Goal: Task Accomplishment & Management: Manage account settings

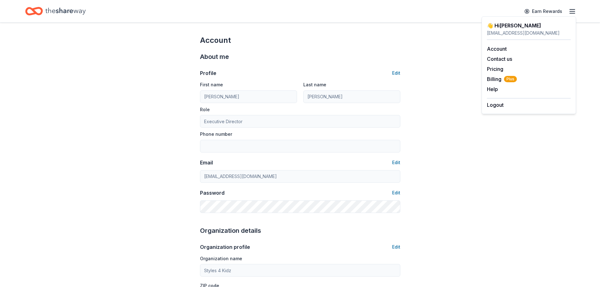
scroll to position [344, 0]
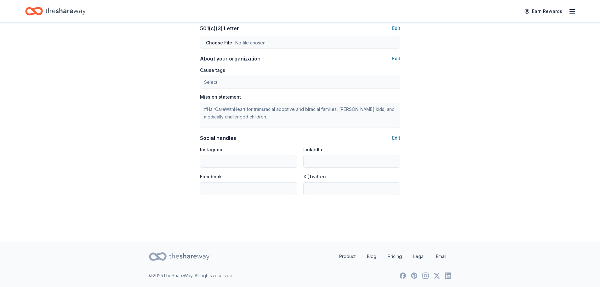
click at [395, 138] on button "Edit" at bounding box center [396, 138] width 8 height 8
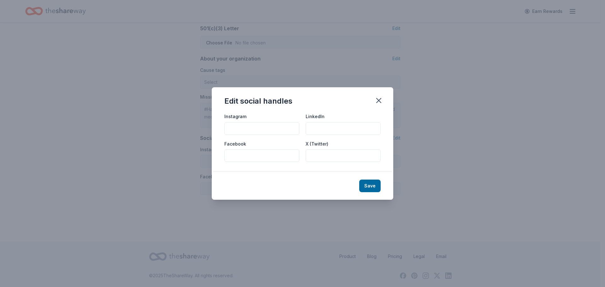
click at [267, 130] on input "Instagram" at bounding box center [261, 128] width 75 height 13
click at [374, 104] on button "button" at bounding box center [379, 101] width 14 height 14
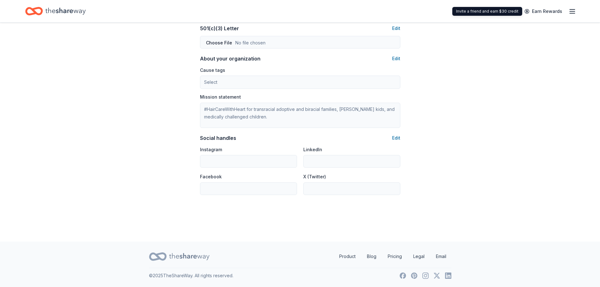
click at [571, 9] on icon "button" at bounding box center [573, 12] width 8 height 8
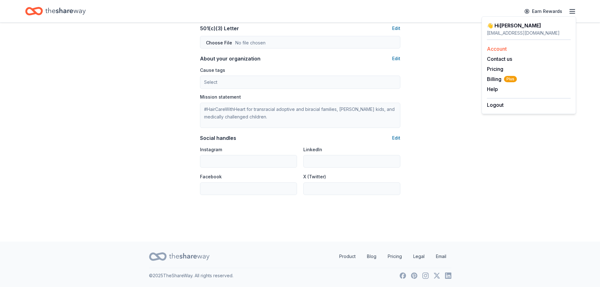
click at [502, 49] on link "Account" at bounding box center [497, 49] width 20 height 6
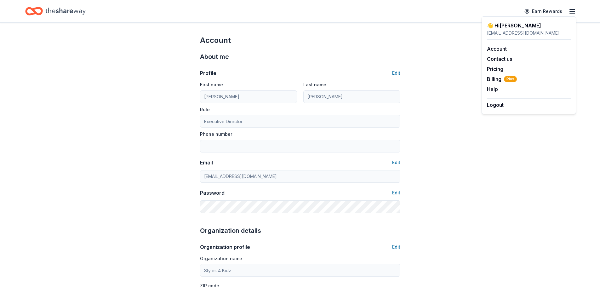
click at [61, 9] on icon "Home" at bounding box center [65, 11] width 40 height 13
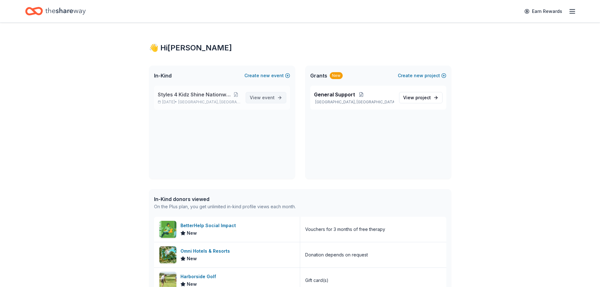
click at [262, 96] on span "View event" at bounding box center [262, 98] width 25 height 8
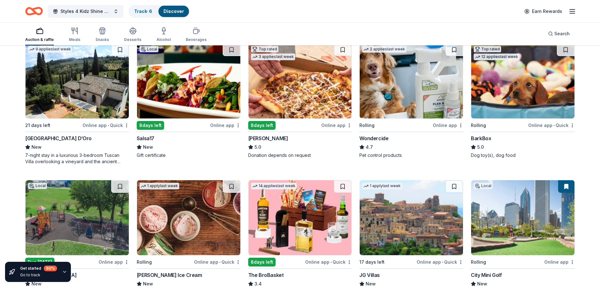
scroll to position [473, 0]
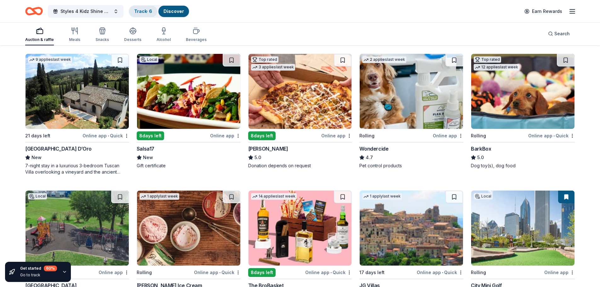
click at [147, 10] on link "Track · 6" at bounding box center [143, 11] width 18 height 5
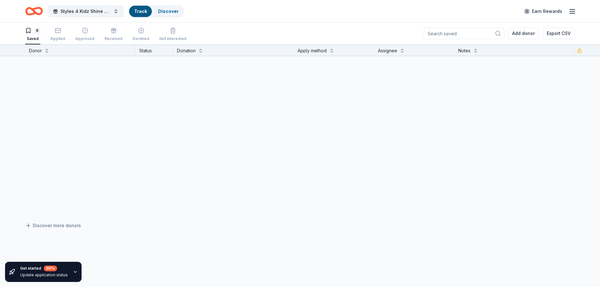
scroll to position [0, 0]
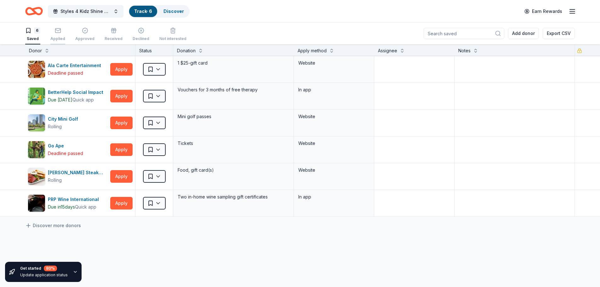
click at [56, 32] on icon "button" at bounding box center [58, 30] width 6 height 6
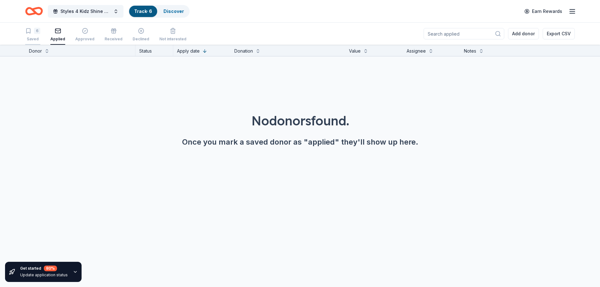
click at [35, 39] on div "Saved" at bounding box center [32, 39] width 15 height 5
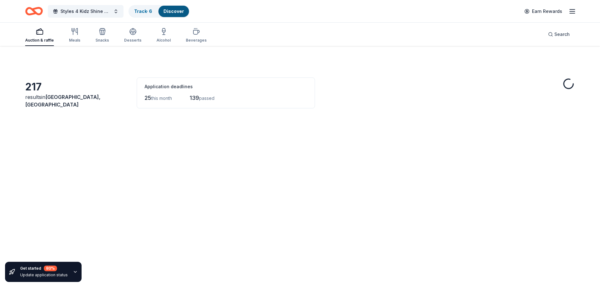
scroll to position [473, 0]
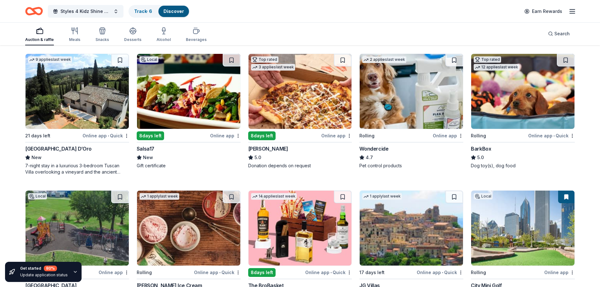
click at [570, 13] on icon "button" at bounding box center [573, 12] width 8 height 8
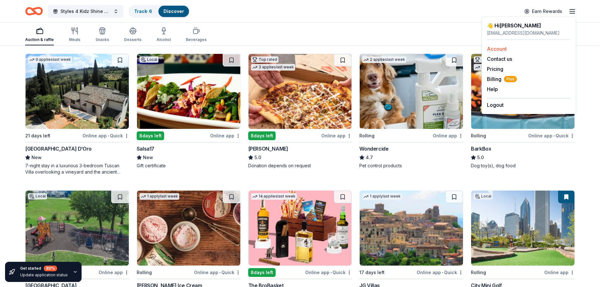
click at [506, 46] on link "Account" at bounding box center [497, 49] width 20 height 6
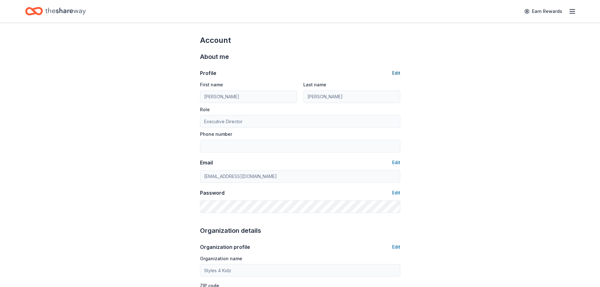
click at [397, 72] on button "Edit" at bounding box center [396, 73] width 8 height 8
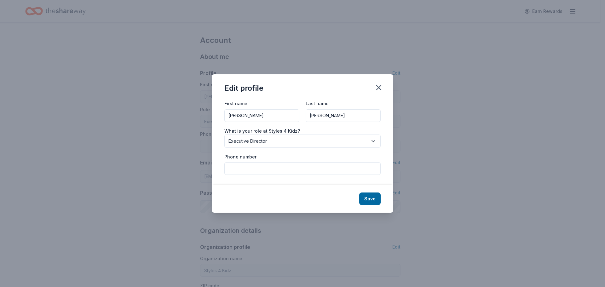
click at [270, 172] on input "Phone number" at bounding box center [302, 168] width 156 height 13
type input "708.434.5680"
click at [364, 197] on button "Save" at bounding box center [369, 199] width 21 height 13
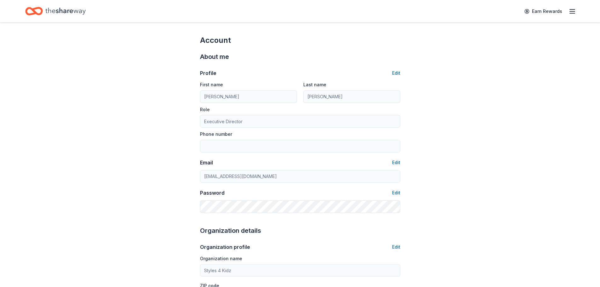
type input "708.434.5680"
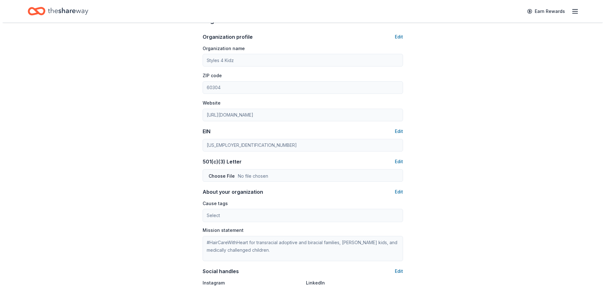
scroll to position [221, 0]
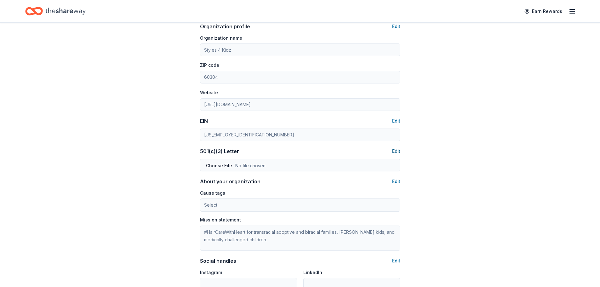
click at [394, 149] on button "Edit" at bounding box center [396, 151] width 8 height 8
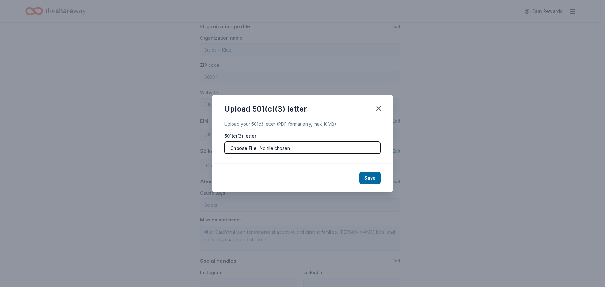
click at [283, 148] on input "file" at bounding box center [302, 147] width 156 height 13
type input "C:\fakepath\501c3.pdf"
click at [368, 177] on button "Save" at bounding box center [369, 178] width 21 height 13
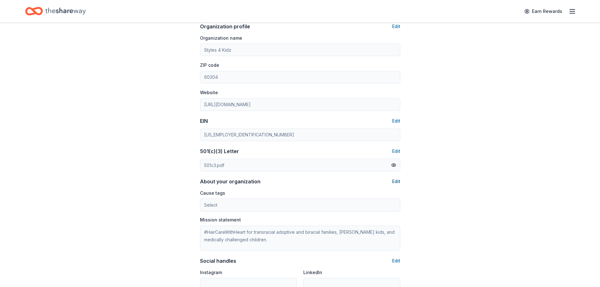
click at [399, 179] on button "Edit" at bounding box center [396, 182] width 8 height 8
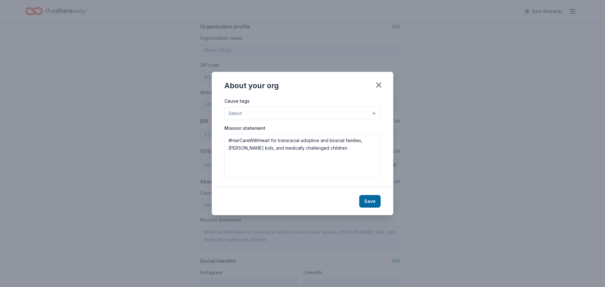
click at [293, 117] on button "Select" at bounding box center [302, 113] width 156 height 13
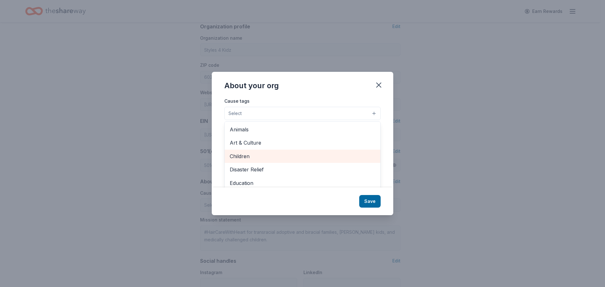
click at [257, 153] on span "Children" at bounding box center [303, 156] width 146 height 8
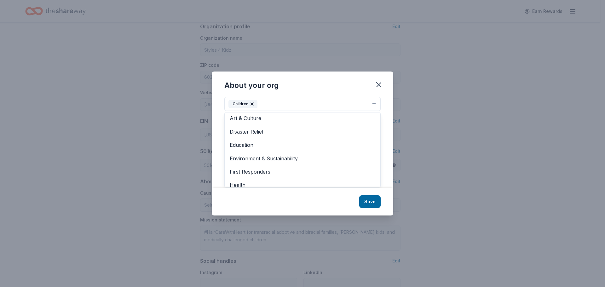
scroll to position [0, 0]
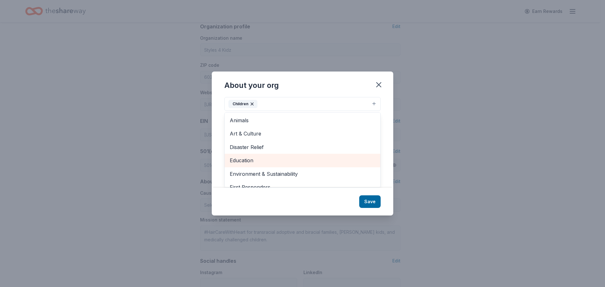
click at [285, 158] on span "Education" at bounding box center [303, 160] width 146 height 8
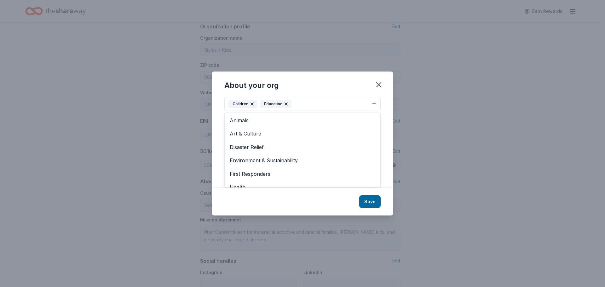
click at [366, 206] on div "About your org Cause tags Children Education Animals Art & Culture Disaster Rel…" at bounding box center [303, 144] width 182 height 144
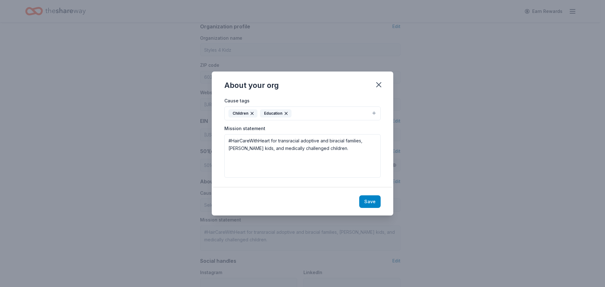
click at [370, 208] on button "Save" at bounding box center [369, 201] width 21 height 13
click at [370, 205] on div "Save" at bounding box center [303, 202] width 182 height 28
click at [379, 85] on icon "button" at bounding box center [379, 85] width 4 height 4
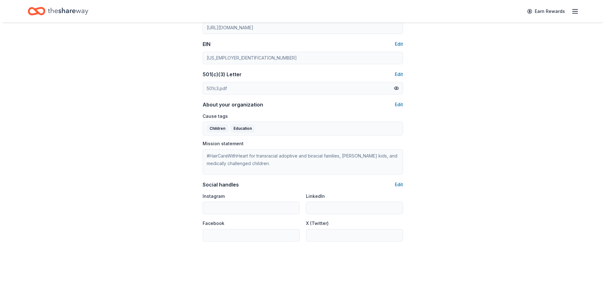
scroll to position [344, 0]
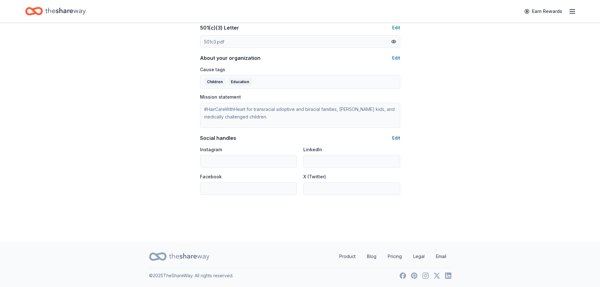
click at [395, 136] on button "Edit" at bounding box center [396, 138] width 8 height 8
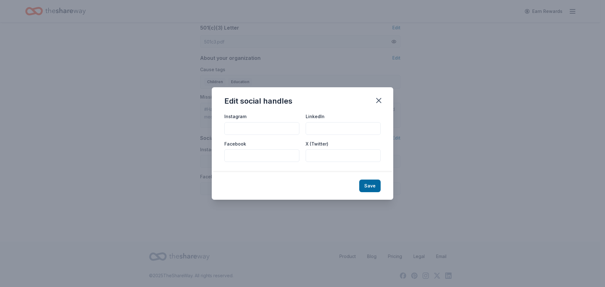
paste input "[URL][DOMAIN_NAME]"
type input "[URL][DOMAIN_NAME]"
paste input "[URL][DOMAIN_NAME]"
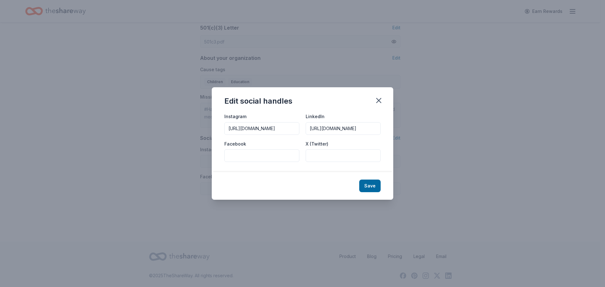
scroll to position [0, 92]
type input "[URL][DOMAIN_NAME]"
click at [266, 157] on input "Facebook" at bounding box center [261, 155] width 75 height 13
click at [304, 58] on div "Edit social handles Instagram [URL][DOMAIN_NAME] LinkedIn [URL][DOMAIN_NAME] Fa…" at bounding box center [302, 143] width 605 height 287
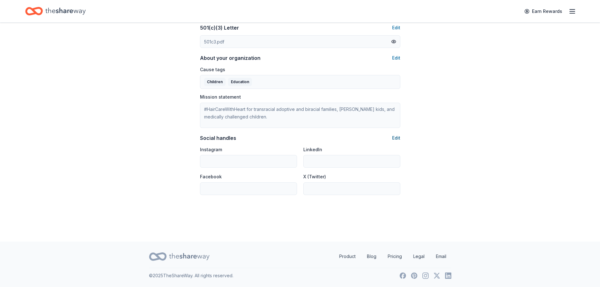
click at [394, 139] on button "Edit" at bounding box center [396, 138] width 8 height 8
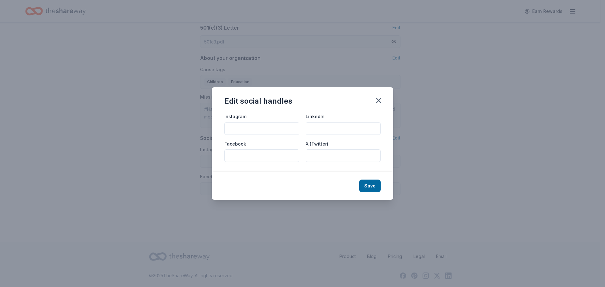
paste input "[URL][DOMAIN_NAME]"
type input "[URL][DOMAIN_NAME]"
paste input "[URL][DOMAIN_NAME]"
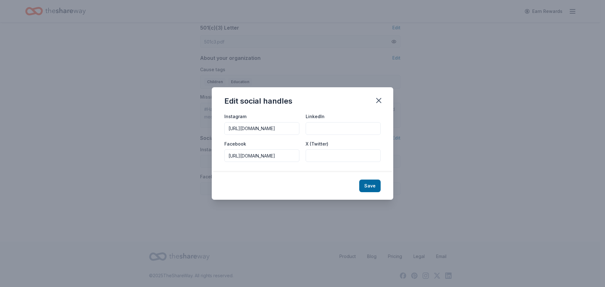
scroll to position [0, 25]
type input "[URL][DOMAIN_NAME]"
paste input "[URL][DOMAIN_NAME]"
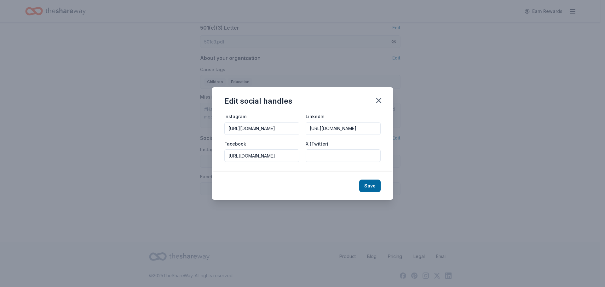
type input "[URL][DOMAIN_NAME]"
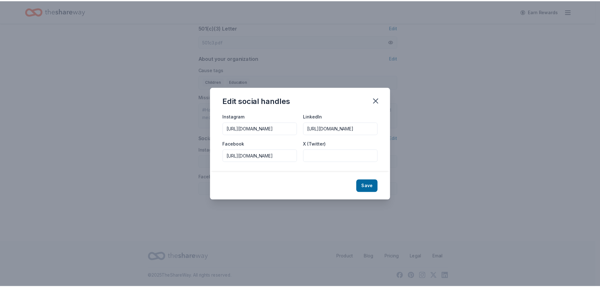
scroll to position [0, 0]
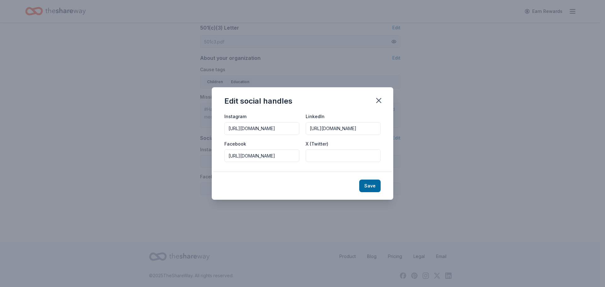
paste input "[URL][DOMAIN_NAME]"
type input "[URL][DOMAIN_NAME]"
click at [371, 184] on button "Save" at bounding box center [369, 186] width 21 height 13
type input "[URL][DOMAIN_NAME]"
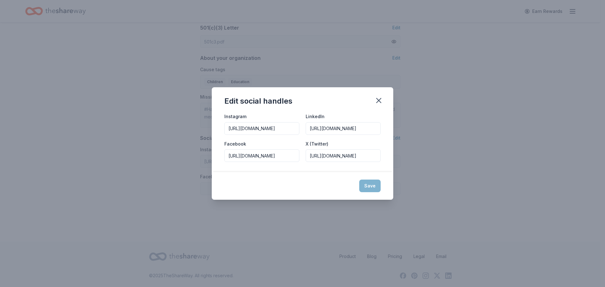
type input "[URL][DOMAIN_NAME]"
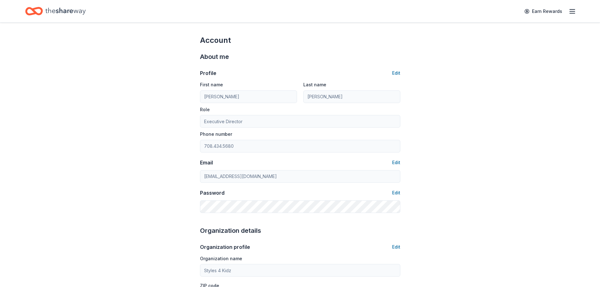
click at [78, 11] on icon "Home" at bounding box center [65, 11] width 40 height 13
